Goal: Information Seeking & Learning: Learn about a topic

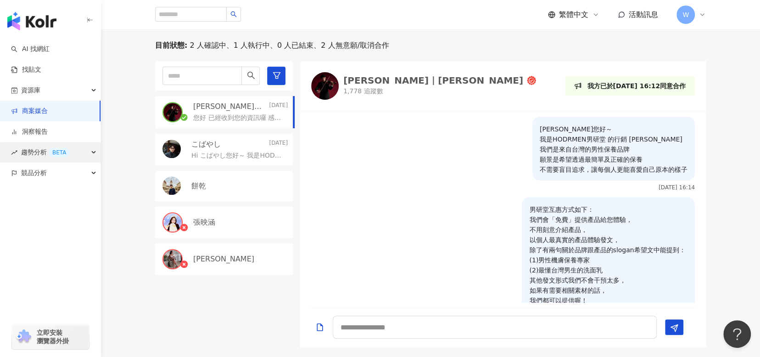
scroll to position [257, 0]
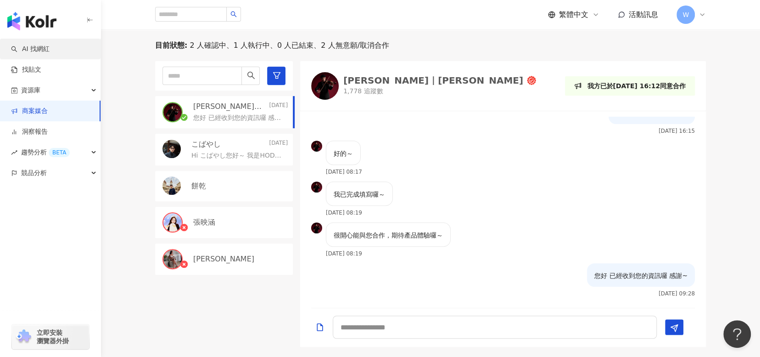
click at [50, 52] on link "AI 找網紅" at bounding box center [30, 49] width 39 height 9
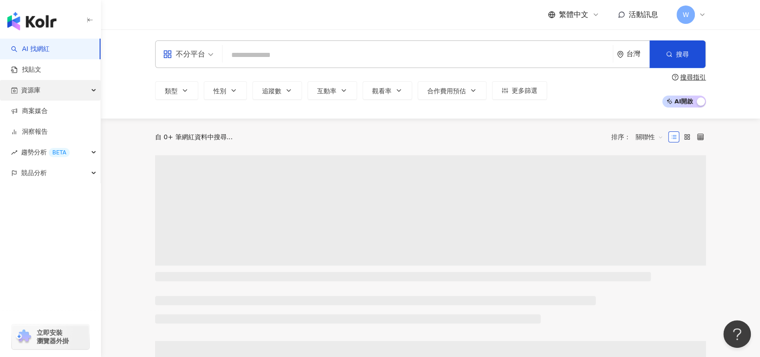
click at [66, 95] on div "資源庫" at bounding box center [50, 90] width 101 height 21
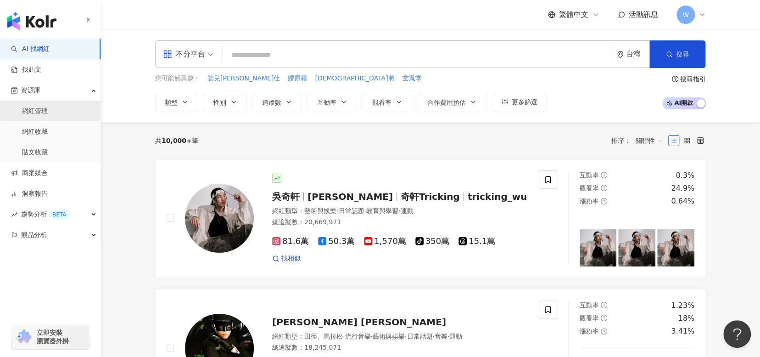
click at [48, 108] on link "網紅管理" at bounding box center [35, 110] width 26 height 9
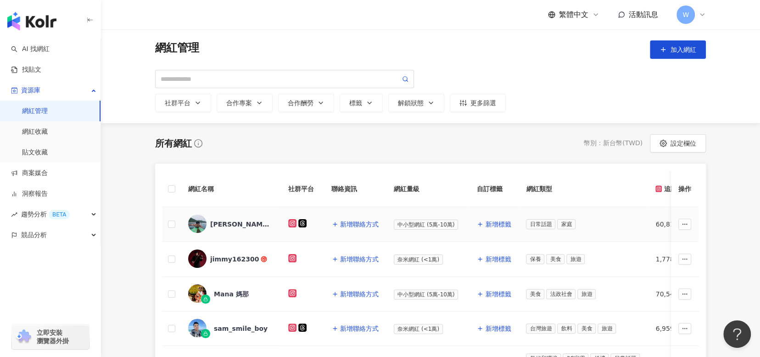
click at [205, 223] on img at bounding box center [197, 223] width 18 height 18
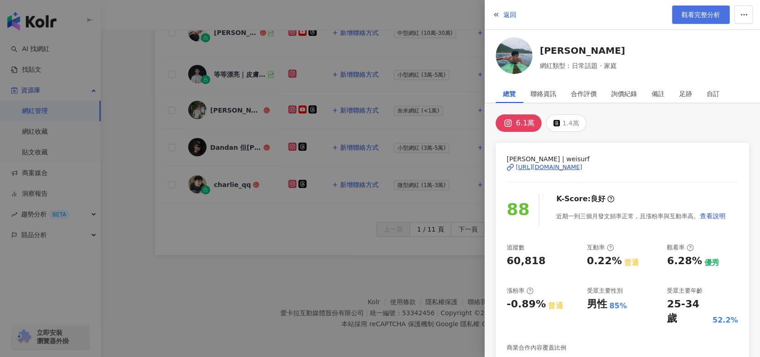
click at [715, 15] on span "觀看完整分析" at bounding box center [701, 14] width 39 height 7
click at [248, 287] on div at bounding box center [380, 178] width 760 height 357
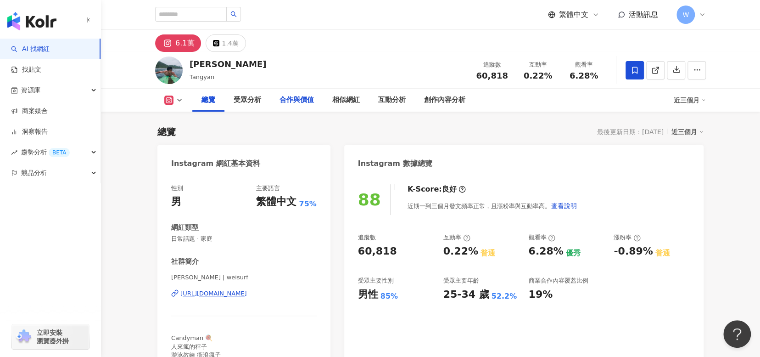
click at [292, 101] on div "合作與價值" at bounding box center [296, 100] width 34 height 11
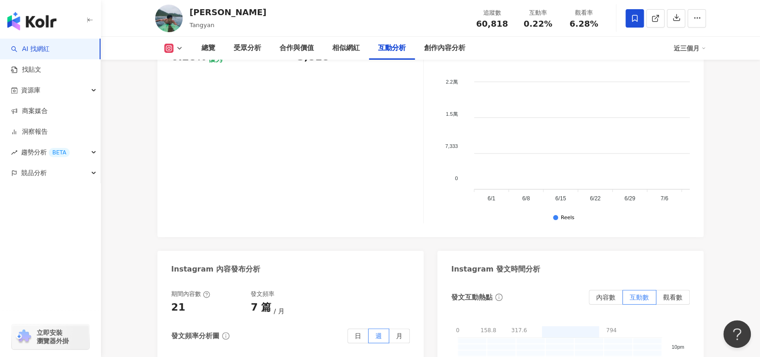
scroll to position [2427, 0]
